Goal: Check status: Check status

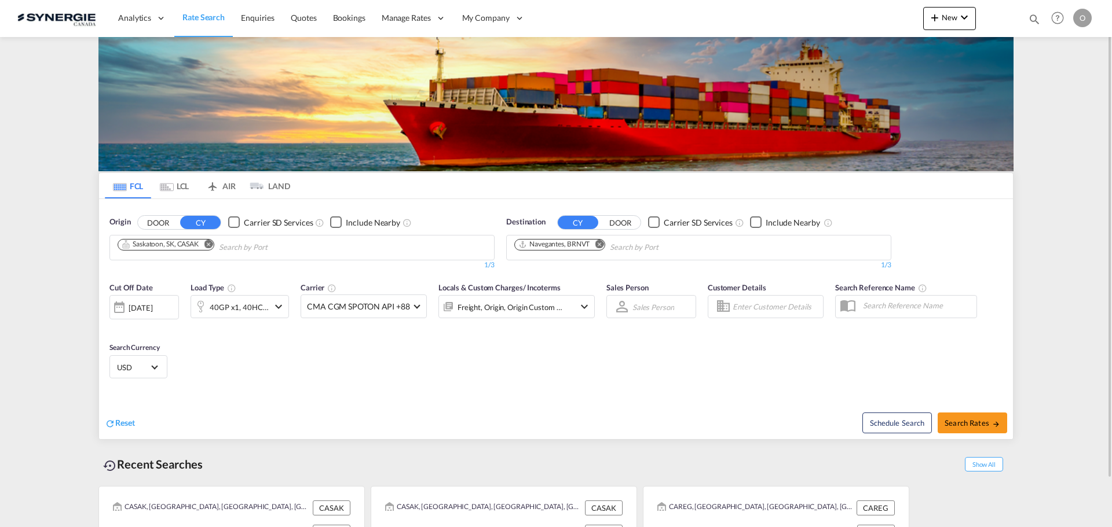
click at [1033, 17] on md-icon "icon-magnify" at bounding box center [1034, 19] width 13 height 13
click at [870, 18] on select "Bookings Quotes Enquiries" at bounding box center [849, 19] width 55 height 21
select select "Quotes"
click at [822, 9] on select "Bookings Quotes Enquiries" at bounding box center [849, 19] width 55 height 21
paste input "SYC000014282"
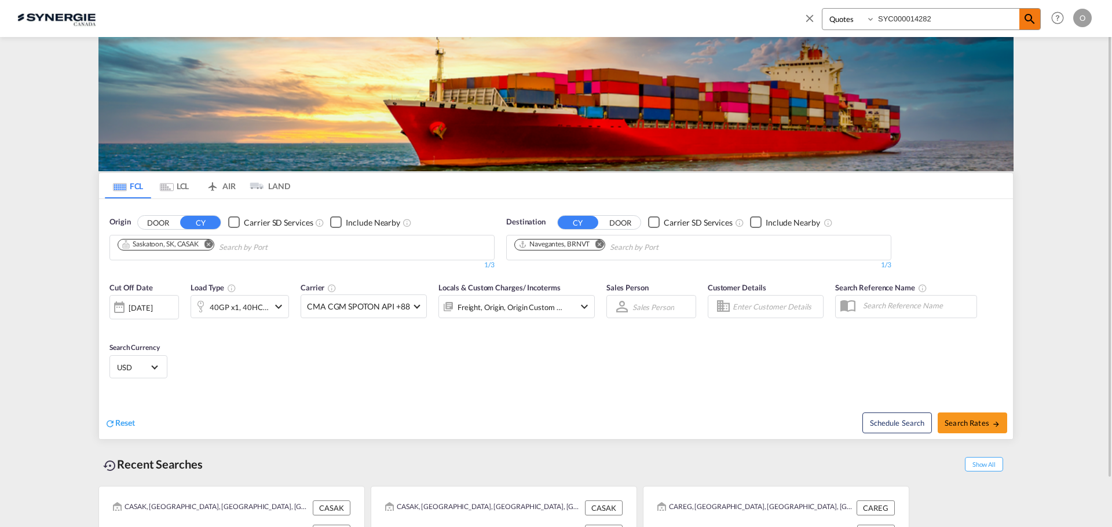
type input "SYC000014282"
click at [1030, 19] on md-icon "icon-magnify" at bounding box center [1029, 19] width 14 height 14
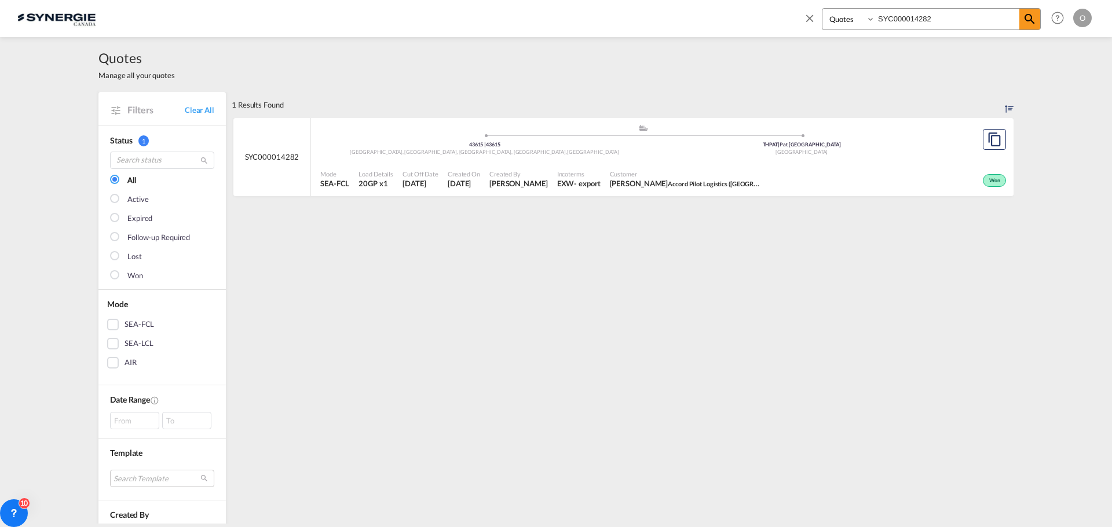
click at [693, 182] on span "Narizara Inkaew Accord Pilot Logistics ([GEOGRAPHIC_DATA]) Co.,Ltd." at bounding box center [685, 183] width 151 height 10
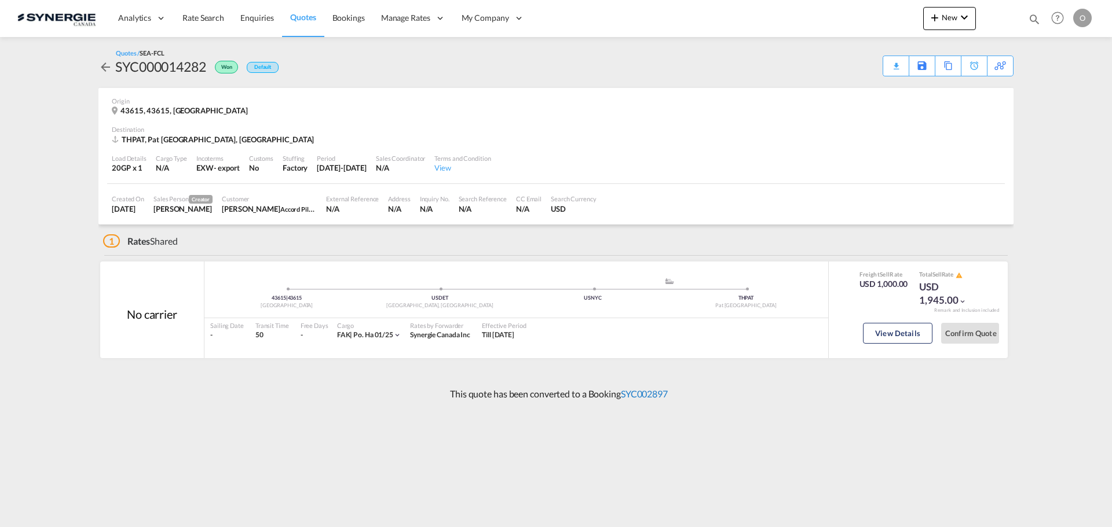
click at [654, 391] on link "SYC002897" at bounding box center [644, 393] width 47 height 11
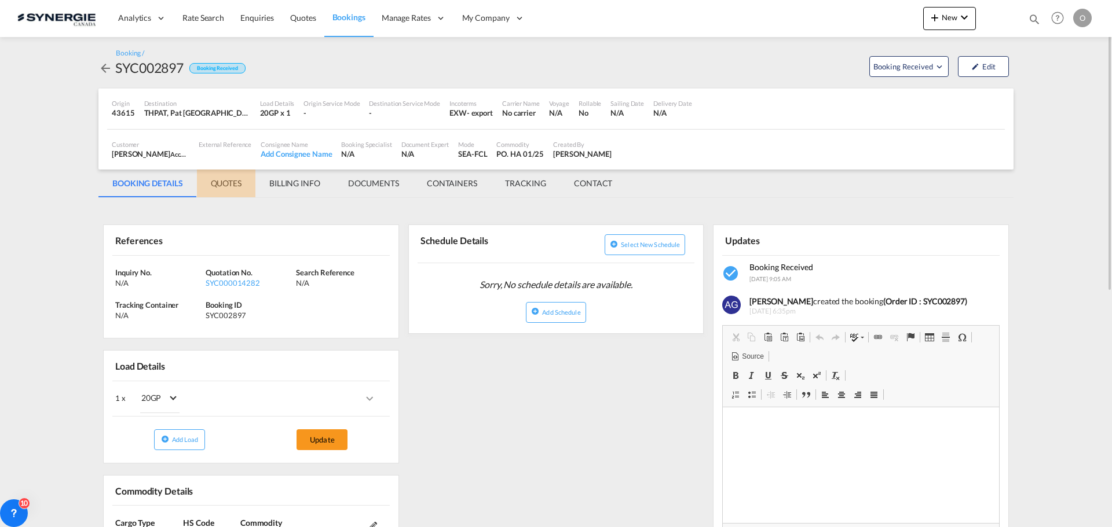
click at [226, 182] on md-tab-item "QUOTES" at bounding box center [226, 184] width 58 height 28
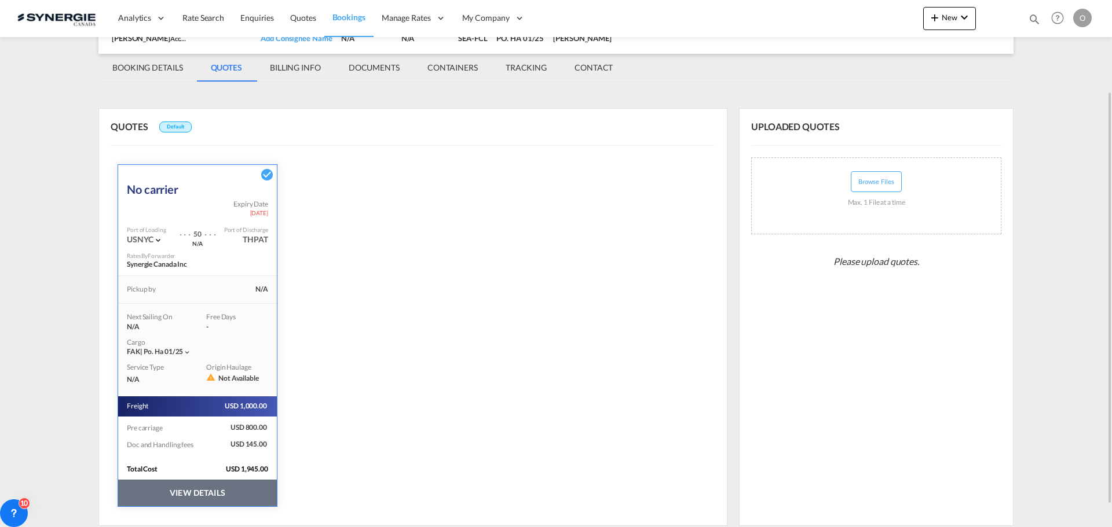
scroll to position [144, 0]
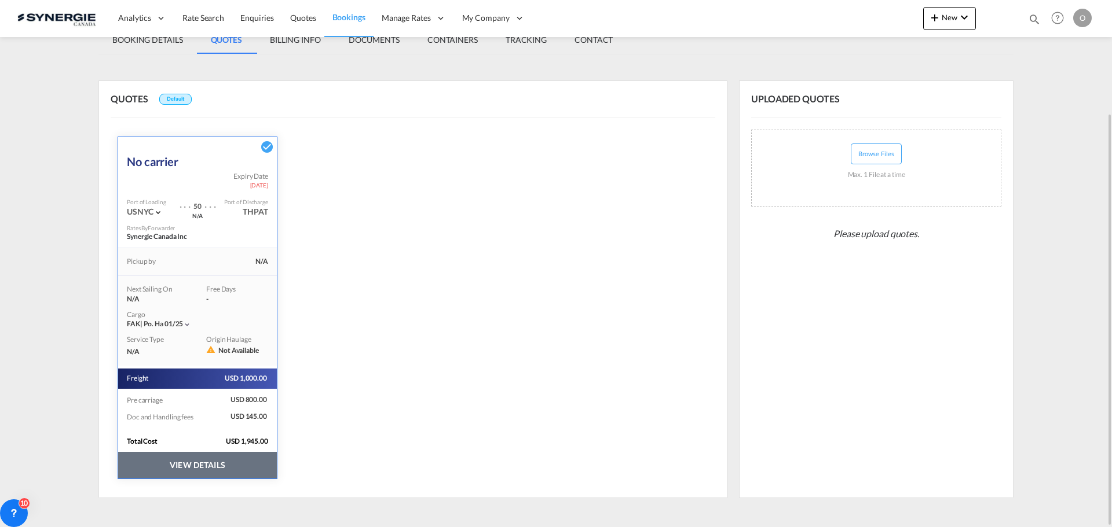
click at [175, 461] on button "VIEW DETAILS" at bounding box center [197, 465] width 159 height 27
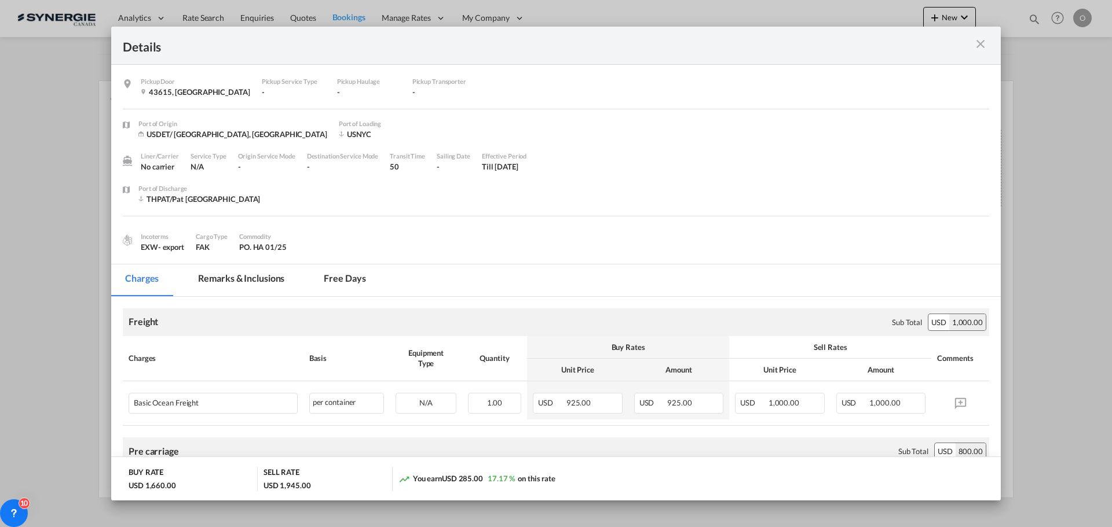
click at [244, 274] on md-tab-item "Remarks & Inclusions" at bounding box center [241, 281] width 114 height 32
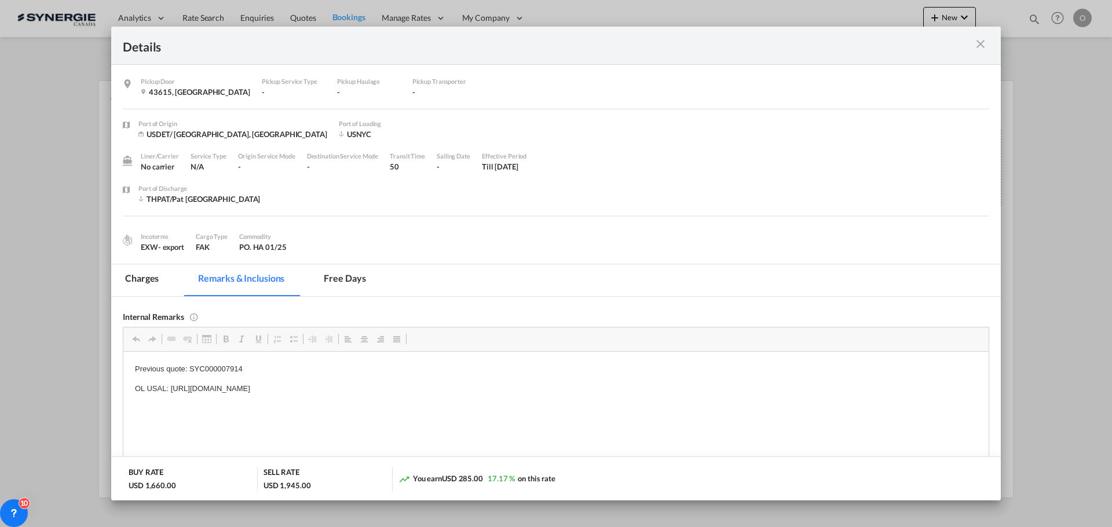
scroll to position [0, 0]
drag, startPoint x: 170, startPoint y: 389, endPoint x: 250, endPoint y: 389, distance: 79.9
drag, startPoint x: 170, startPoint y: 387, endPoint x: 486, endPoint y: 394, distance: 316.2
click at [486, 394] on p "OL USAL: https://app.frontapp.com/open/cnv_q8h83m7?key=_bU8EeckoGMSJVD3FybKerqS…" at bounding box center [556, 389] width 842 height 12
click at [476, 399] on span "Copy" at bounding box center [482, 396] width 36 height 17
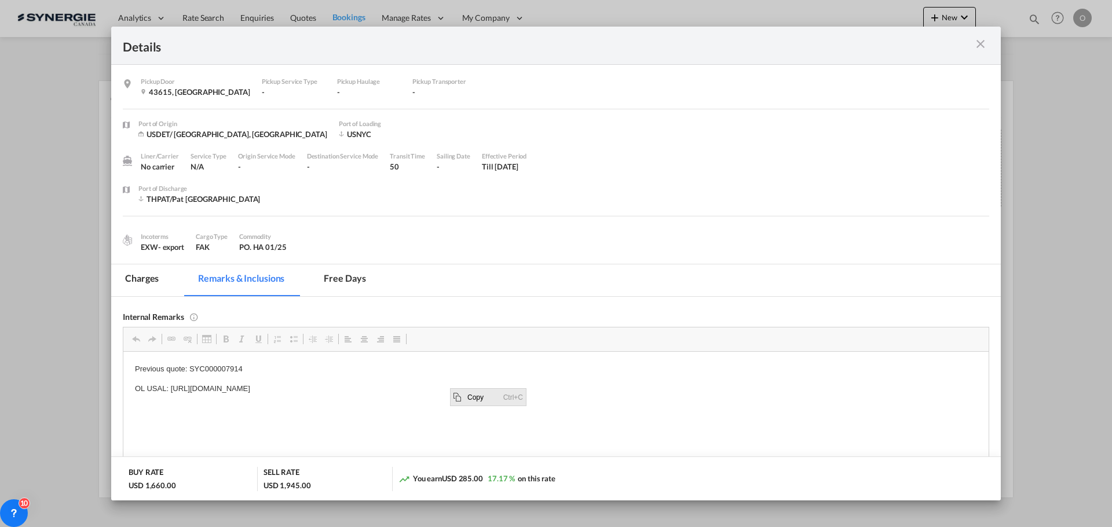
copy p "https://app.frontapp.com/open/cnv_q8h83m7?key=_bU8EeckoGMSJVD3FybKerqSPvXGnXoR"
